Goal: Information Seeking & Learning: Learn about a topic

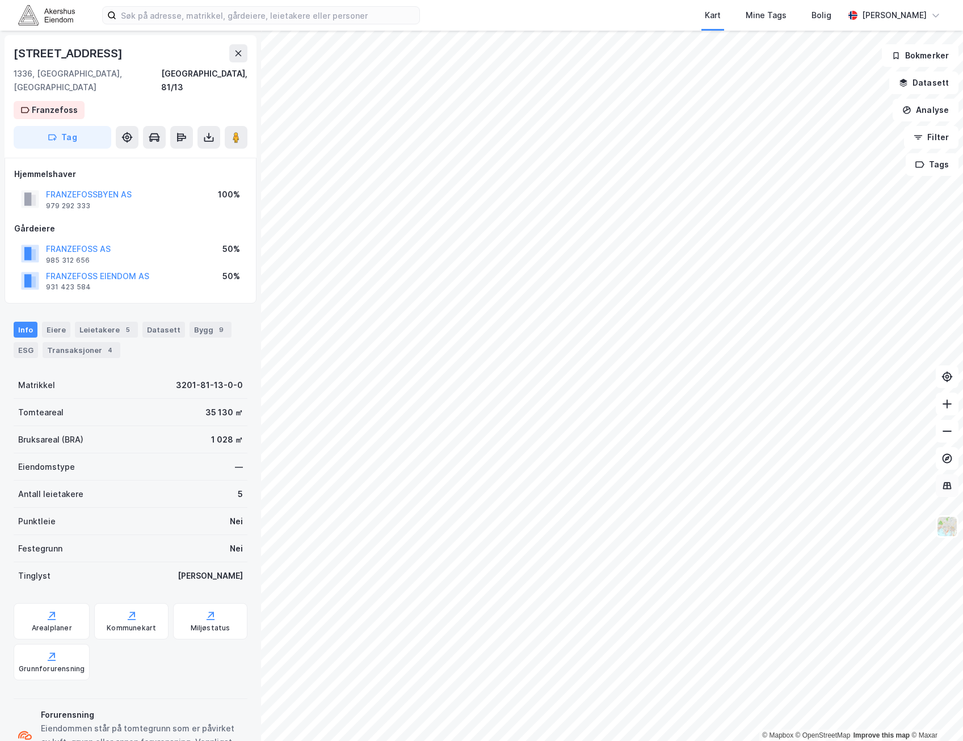
click at [950, 488] on icon at bounding box center [946, 485] width 11 height 11
click at [949, 528] on img at bounding box center [947, 527] width 22 height 22
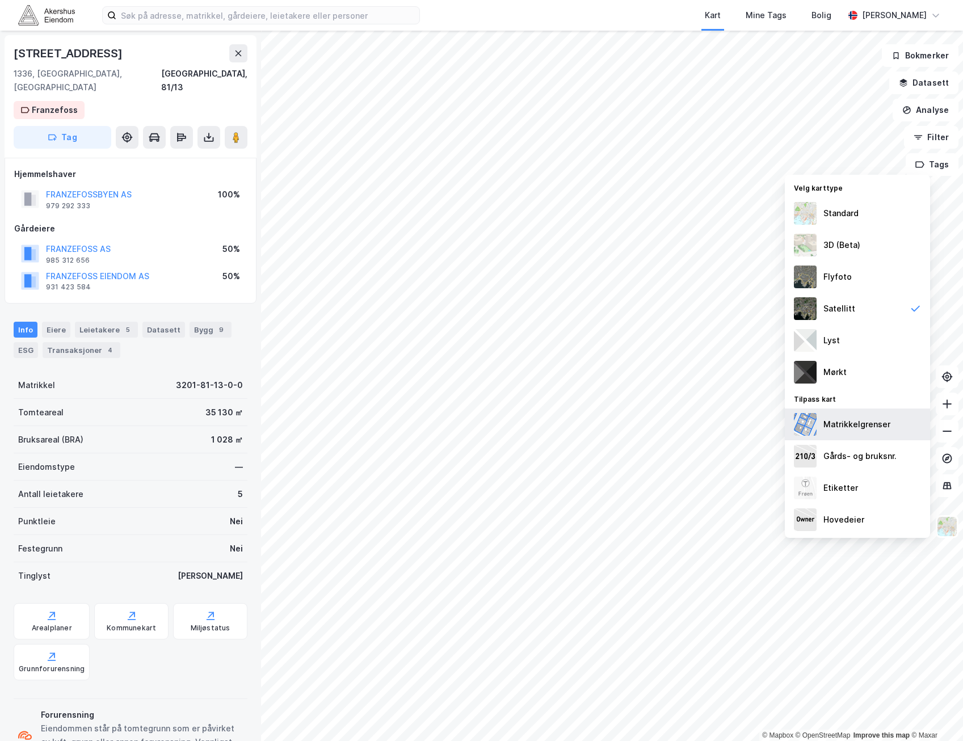
click at [876, 431] on div "Matrikkelgrenser" at bounding box center [857, 424] width 145 height 32
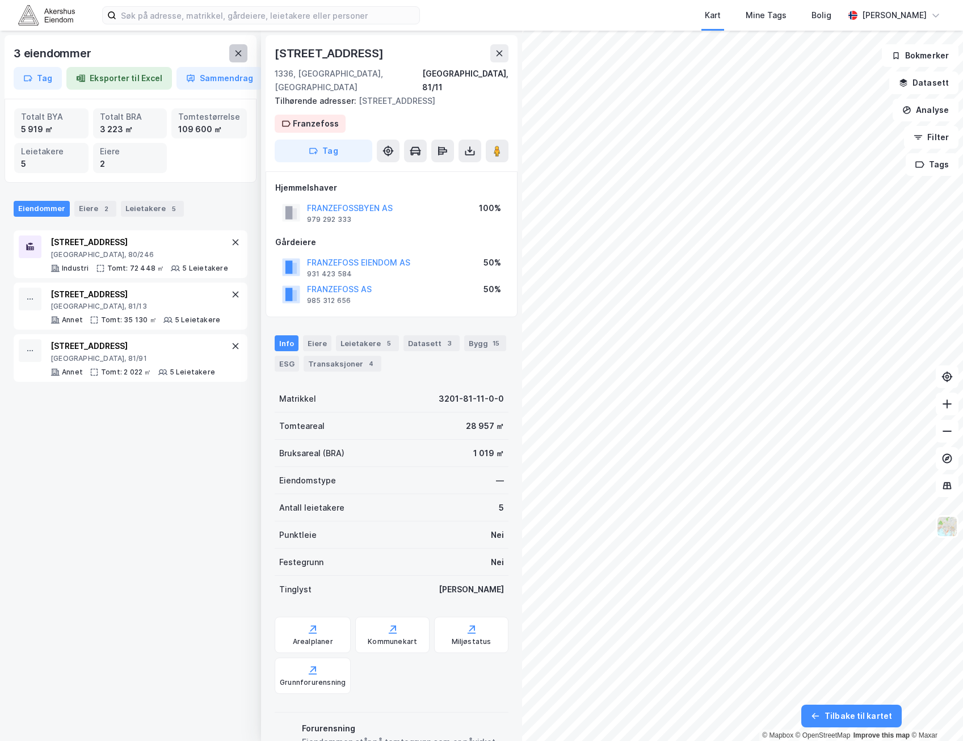
click at [235, 54] on icon at bounding box center [238, 53] width 9 height 9
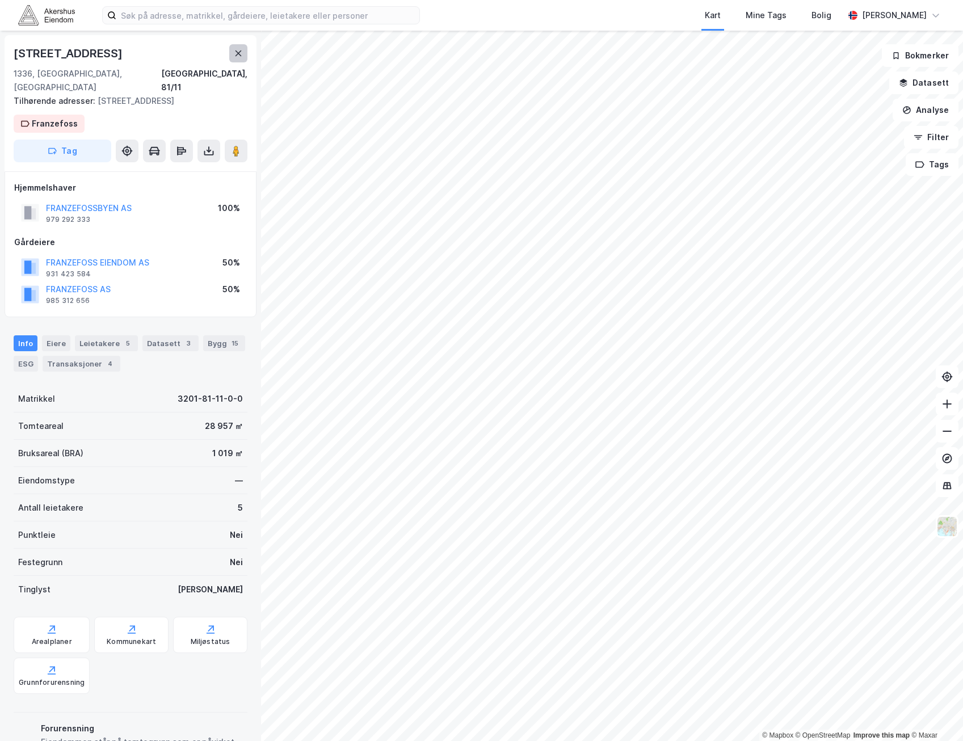
click at [242, 55] on icon at bounding box center [238, 53] width 9 height 9
